Goal: Information Seeking & Learning: Learn about a topic

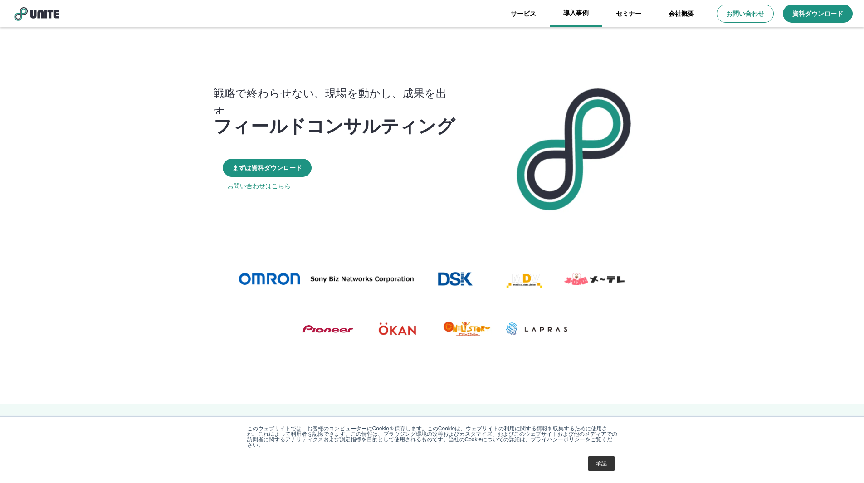
click at [581, 17] on link "導入事例" at bounding box center [576, 13] width 53 height 27
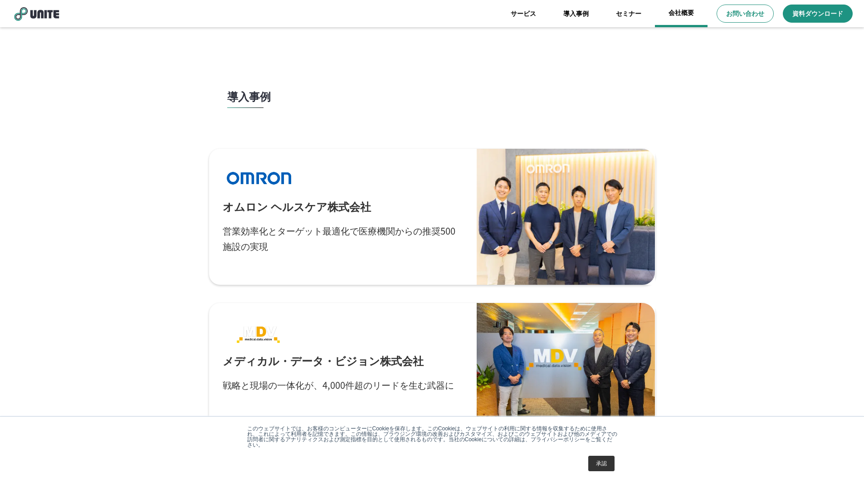
drag, startPoint x: 687, startPoint y: 10, endPoint x: 681, endPoint y: 16, distance: 8.7
click at [681, 16] on link "会社概要" at bounding box center [681, 13] width 53 height 27
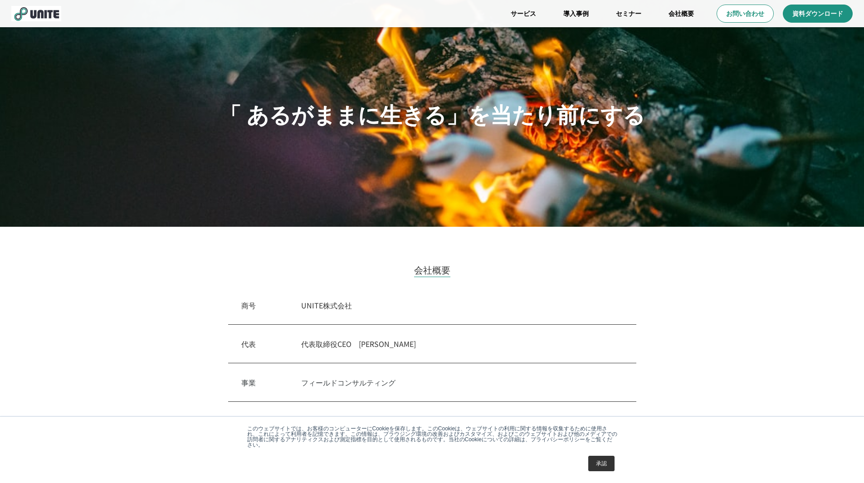
click at [459, 326] on div "代表　 代表取締役CEO　[PERSON_NAME]" at bounding box center [432, 344] width 408 height 39
click at [626, 14] on link "セミナー" at bounding box center [628, 13] width 53 height 27
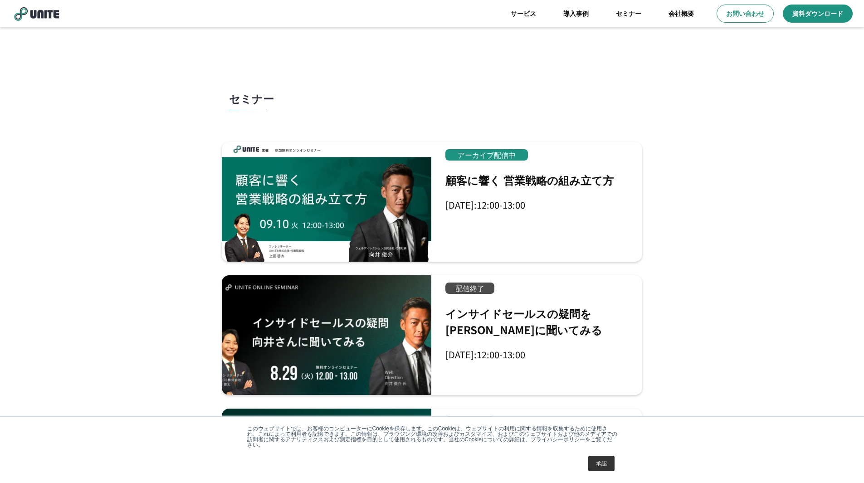
click at [576, 15] on link "導入事例" at bounding box center [576, 13] width 53 height 27
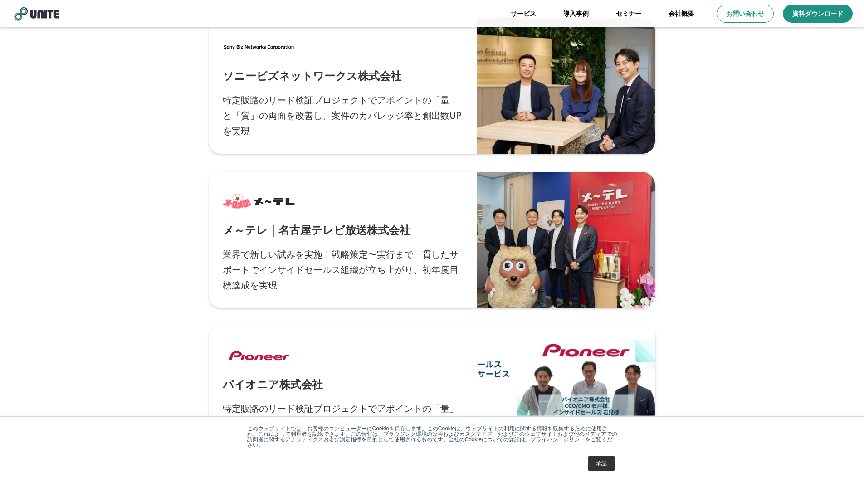
scroll to position [635, 0]
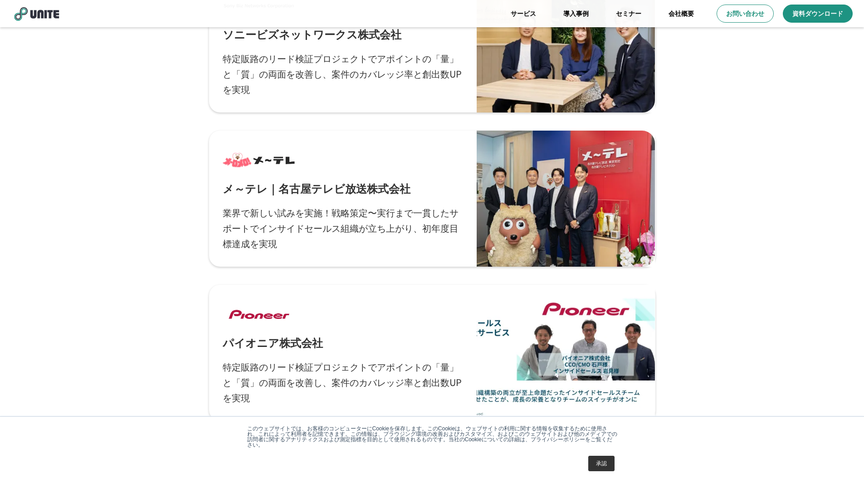
click at [157, 263] on div "導入事例 オムロン ヘルスケア株式会社 営業効率化とターゲット最適化で医療機関からの推奨500施設の実現 メディカル・データ・ビジョン株式会社 戦略と現場の一…" at bounding box center [432, 229] width 864 height 1648
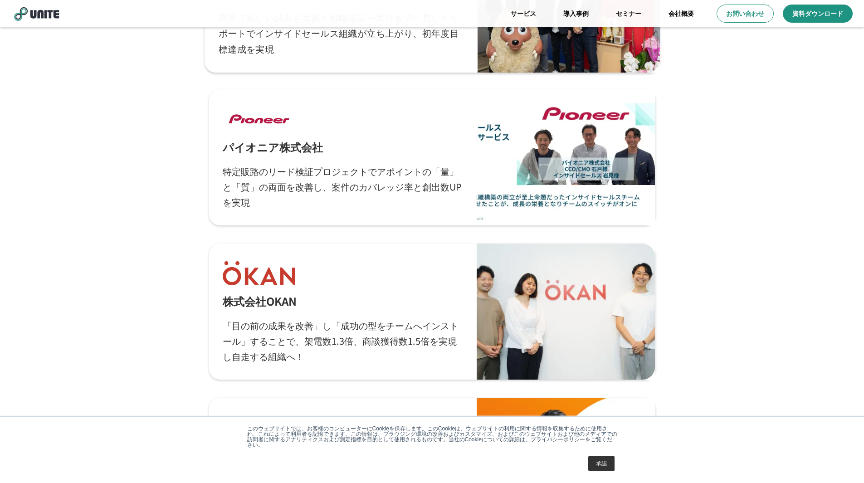
scroll to position [793, 0]
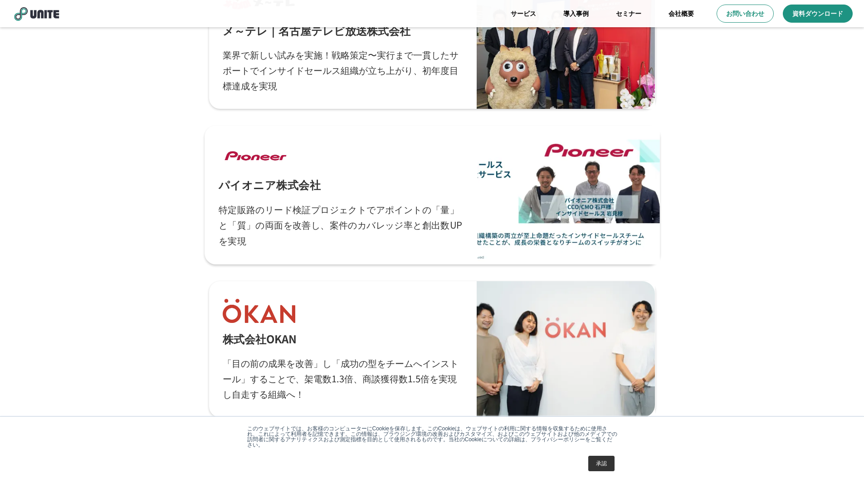
click at [331, 216] on p "特定販路のリード検証プロジェクトでアポイントの「量」と「質」の両面を改善し、案件のカバレッジ率と創出数UPを実現" at bounding box center [340, 224] width 245 height 47
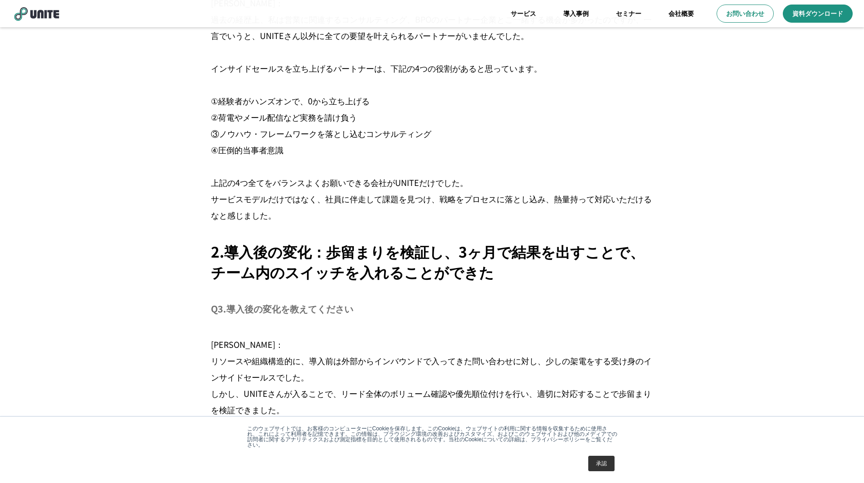
scroll to position [1215, 0]
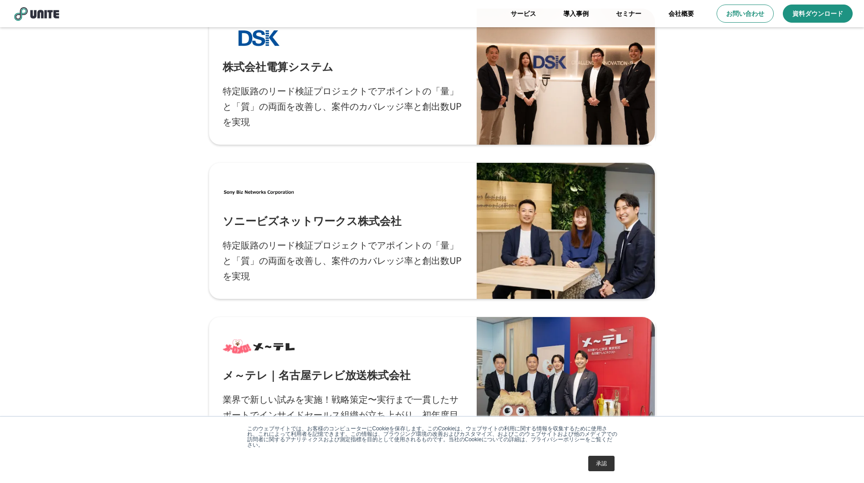
scroll to position [412, 0]
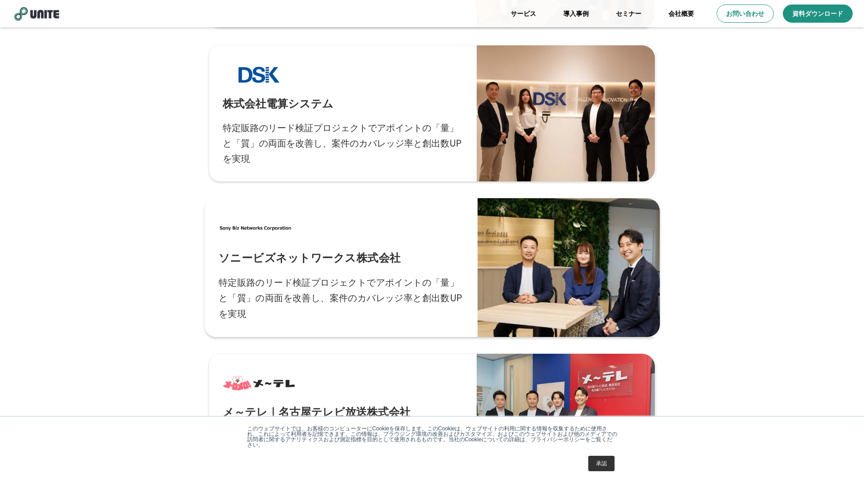
click at [323, 298] on p "特定販路のリード検証プロジェクトでアポイントの「量」と「質」の両面を改善し、案件のカバレッジ率と創出数UPを実現" at bounding box center [340, 297] width 245 height 47
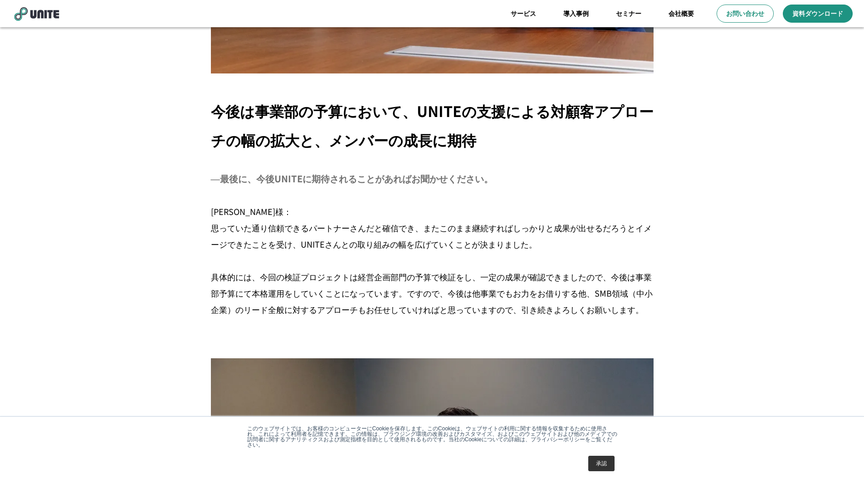
scroll to position [3181, 0]
